Goal: Navigation & Orientation: Find specific page/section

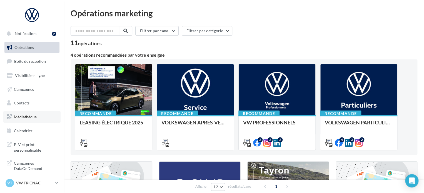
click at [31, 115] on span "Médiathèque" at bounding box center [25, 117] width 23 height 5
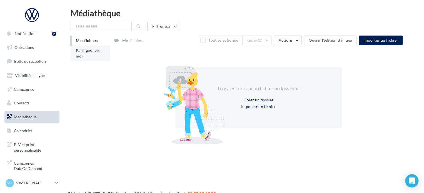
click at [91, 53] on li "Partagés avec moi" at bounding box center [90, 54] width 39 height 16
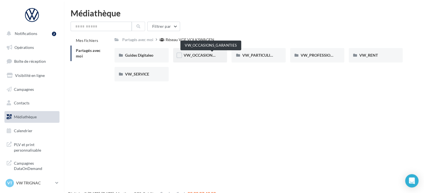
click at [194, 56] on span "VW_OCCASIONS_GARANTIES" at bounding box center [211, 55] width 55 height 5
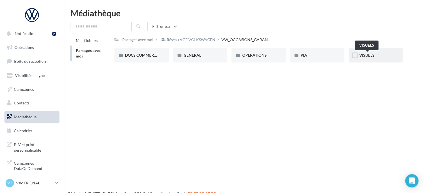
click at [371, 56] on span "VISUELS" at bounding box center [367, 55] width 15 height 5
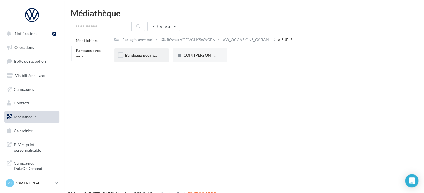
click at [152, 58] on div "Bandeaux pour véhicules en ligne" at bounding box center [142, 55] width 54 height 14
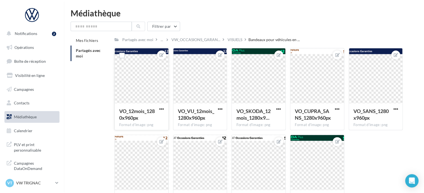
click at [151, 87] on div at bounding box center [142, 76] width 54 height 56
